Goal: Transaction & Acquisition: Purchase product/service

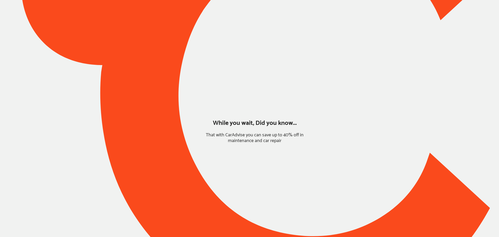
type input "*****"
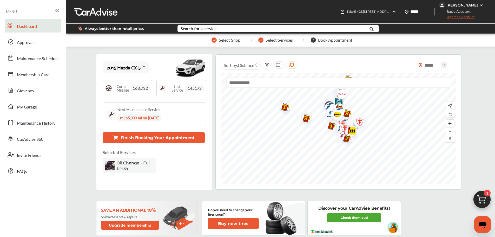
click at [483, 201] on img at bounding box center [482, 200] width 25 height 25
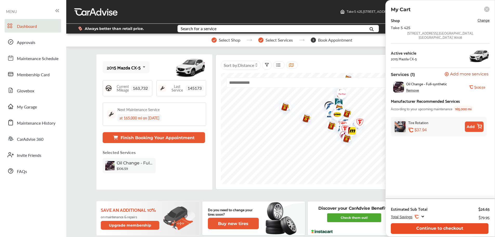
click at [436, 227] on button "Continue to checkout" at bounding box center [440, 228] width 98 height 11
